Goal: Find specific fact: Find specific fact

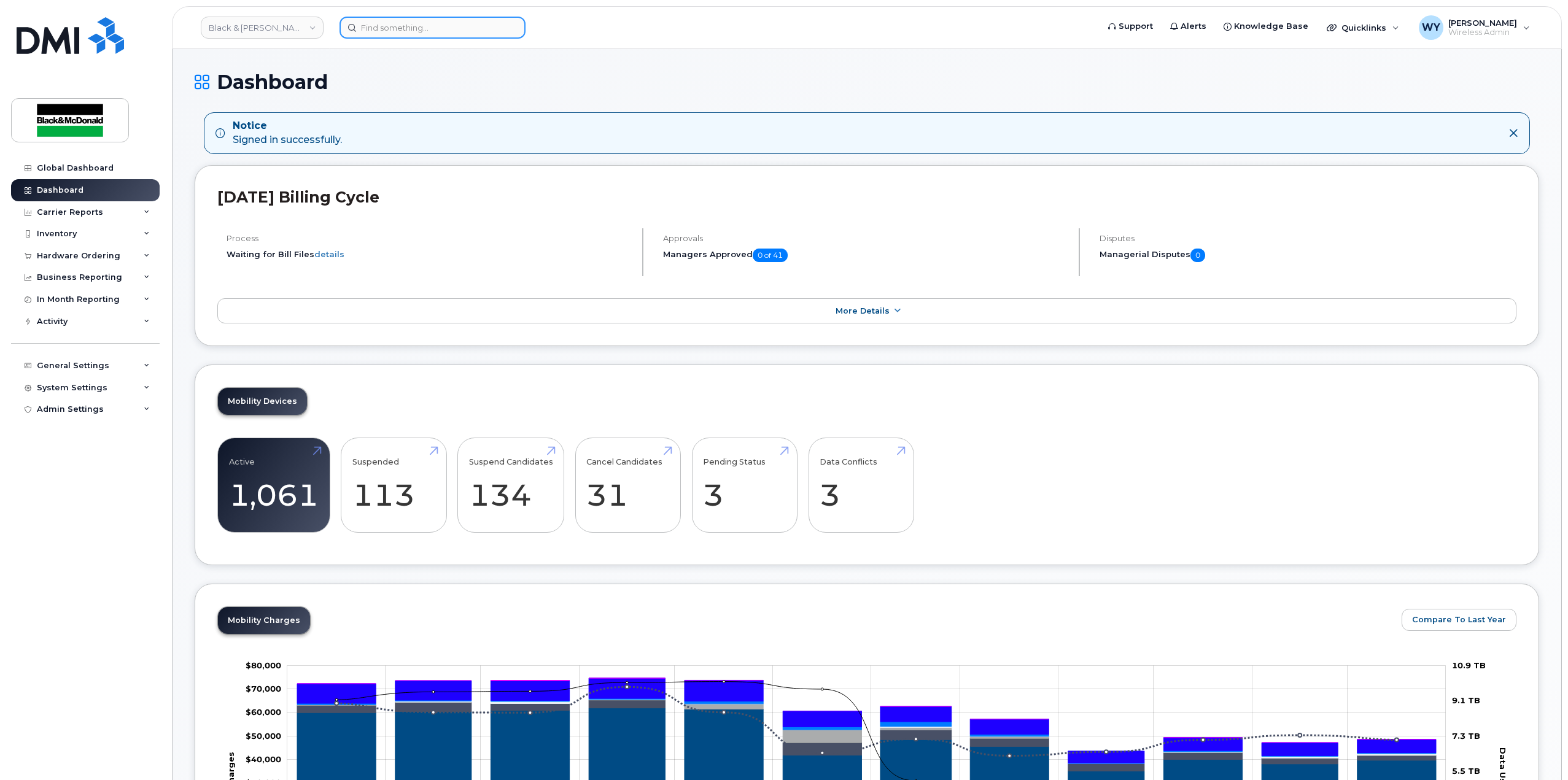
click at [418, 22] on input at bounding box center [433, 28] width 186 height 22
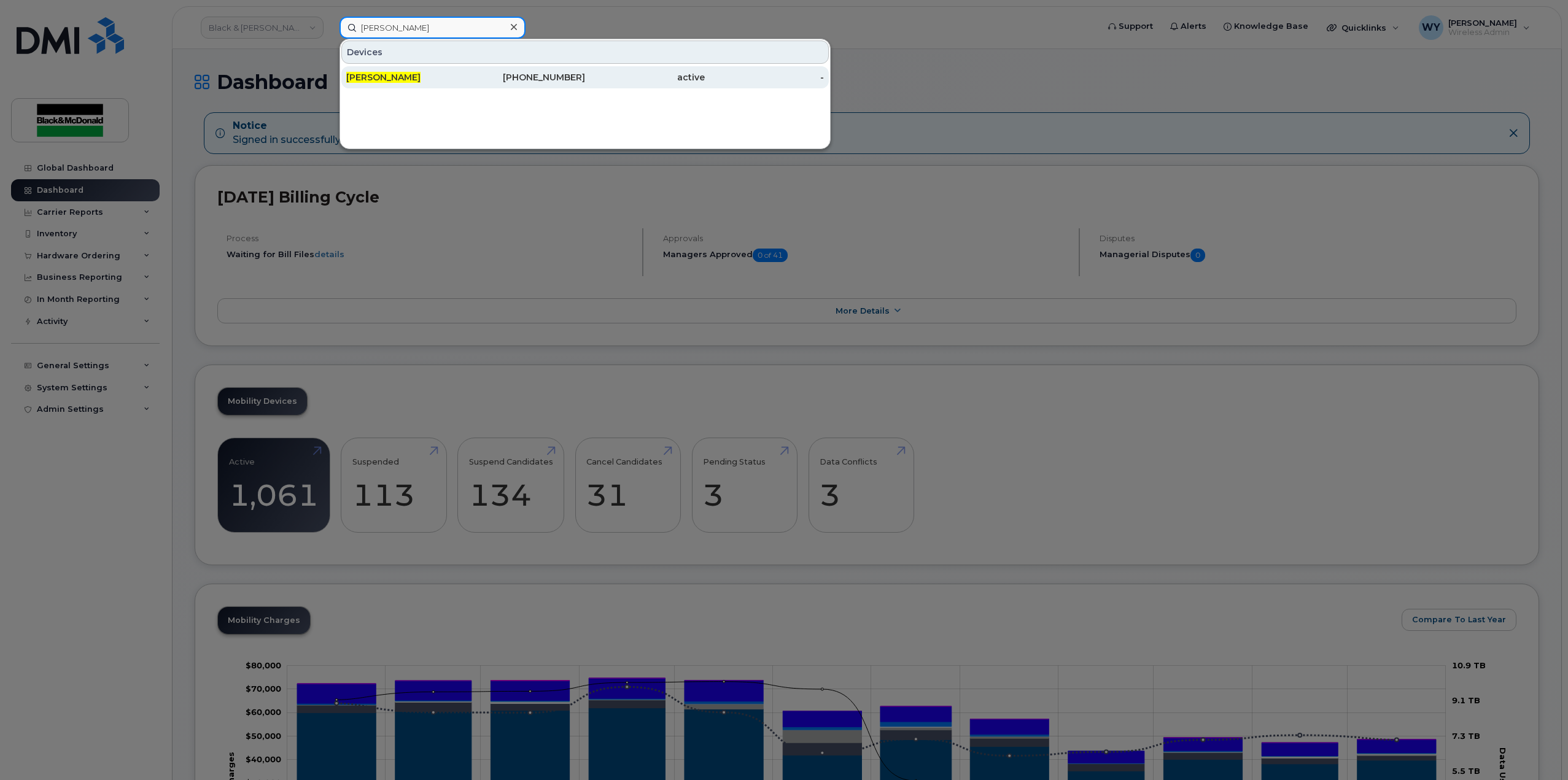
type input "[PERSON_NAME]"
click at [426, 74] on div "[PERSON_NAME]" at bounding box center [406, 76] width 120 height 12
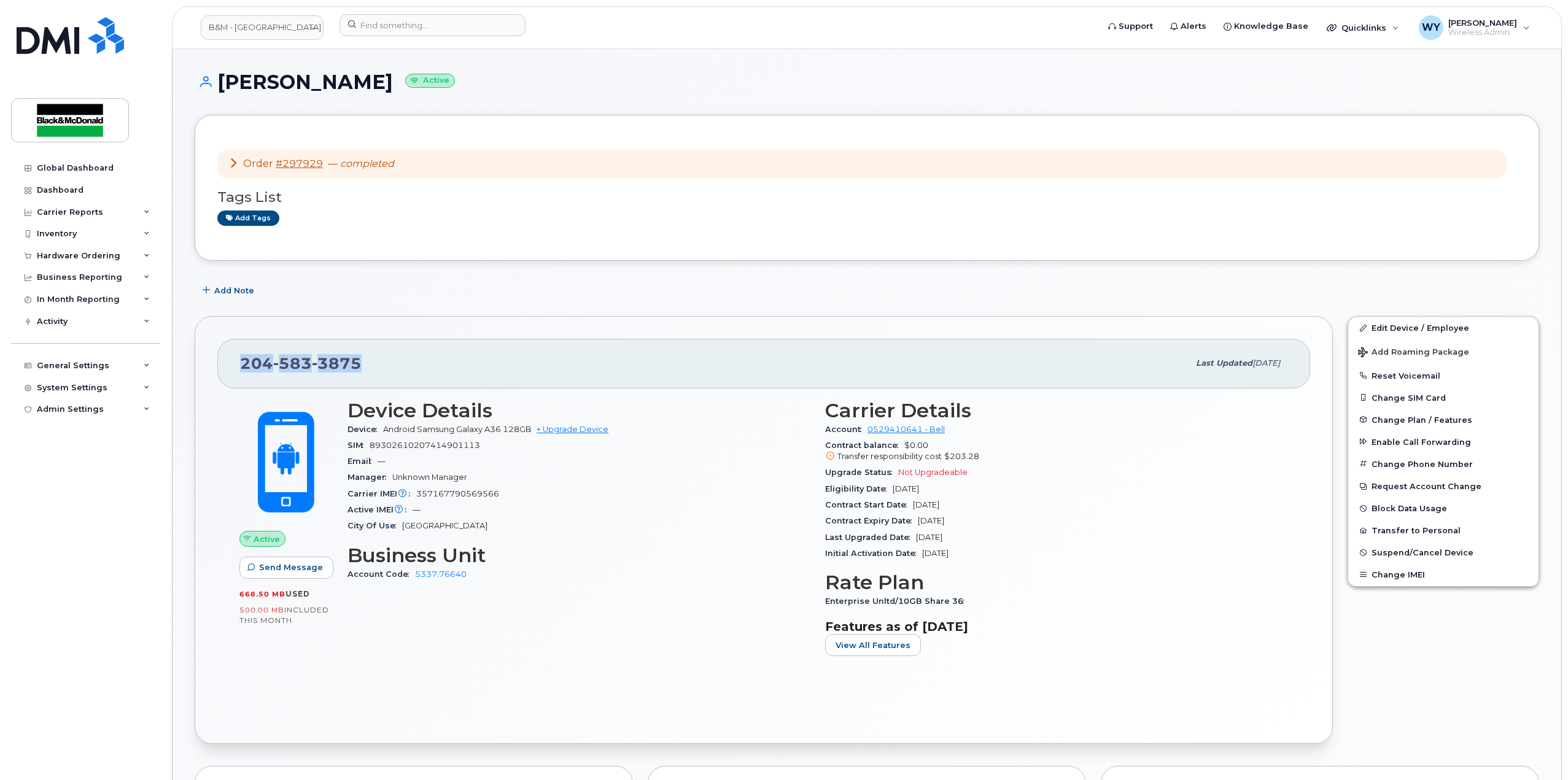
drag, startPoint x: 359, startPoint y: 371, endPoint x: 228, endPoint y: 363, distance: 131.2
click at [228, 363] on div "[PHONE_NUMBER] Last updated [DATE]" at bounding box center [764, 363] width 1093 height 49
copy span "[PHONE_NUMBER]"
click at [61, 561] on div "Global Dashboard Dashboard Carrier Reports Monthly Billing Data Daily Data Pool…" at bounding box center [87, 460] width 152 height 605
click at [750, 542] on div "Device Details Device Android Samsung Galaxy A36 128GB + Upgrade Device SIM [TE…" at bounding box center [578, 532] width 478 height 282
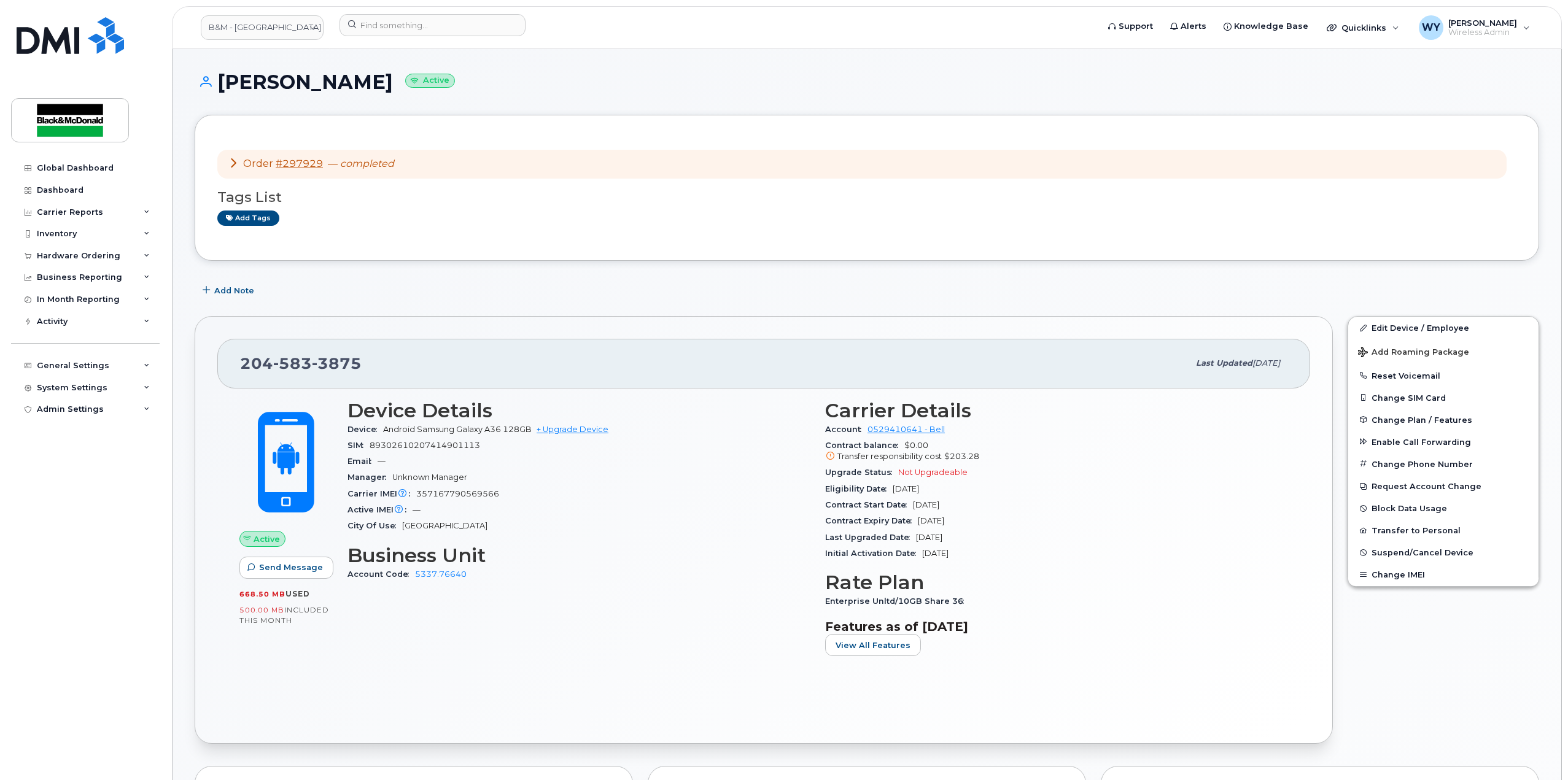
click at [1237, 584] on h3 "Rate Plan" at bounding box center [1056, 583] width 463 height 22
click at [588, 549] on h3 "Business Unit" at bounding box center [578, 556] width 463 height 22
click at [538, 610] on div "Device Details Device Android Samsung Galaxy A36 128GB + Upgrade Device SIM 893…" at bounding box center [578, 532] width 478 height 282
click at [1194, 631] on h3 "Features as of Jul 01, 2025" at bounding box center [1056, 626] width 463 height 15
